Goal: Information Seeking & Learning: Learn about a topic

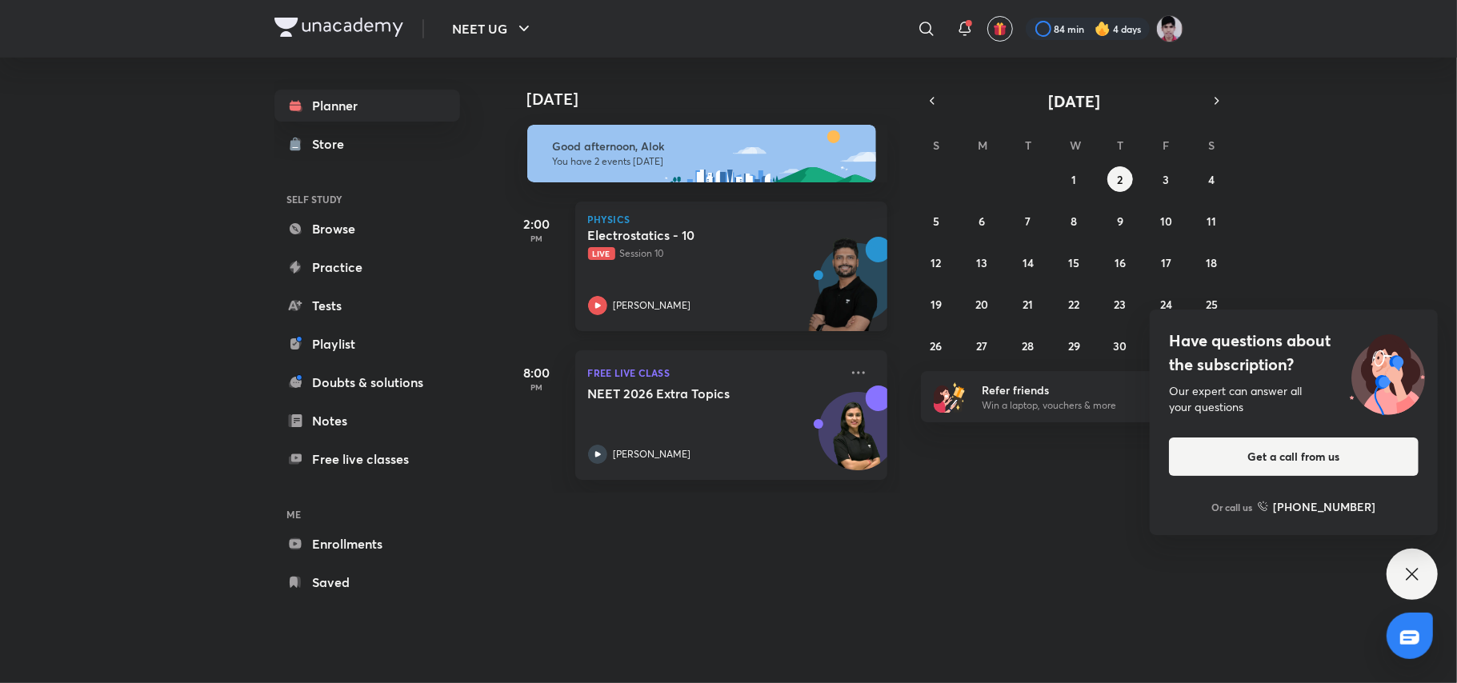
click at [631, 266] on div "Electrostatics - 10 Live Session 10 [PERSON_NAME]" at bounding box center [713, 271] width 251 height 88
